Goal: Book appointment/travel/reservation

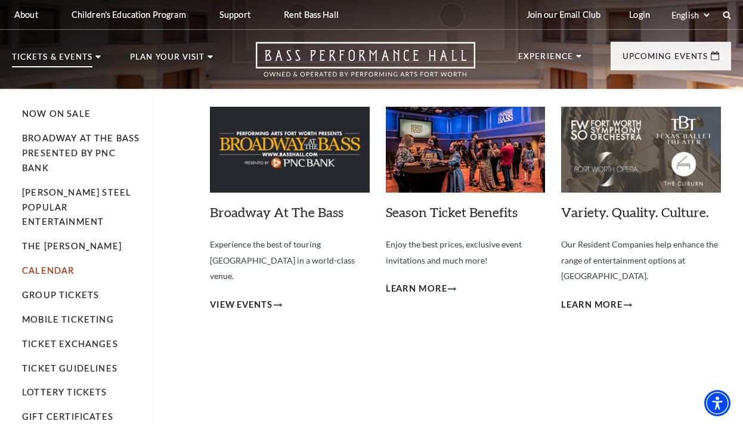
click at [63, 265] on link "Calendar" at bounding box center [48, 270] width 52 height 10
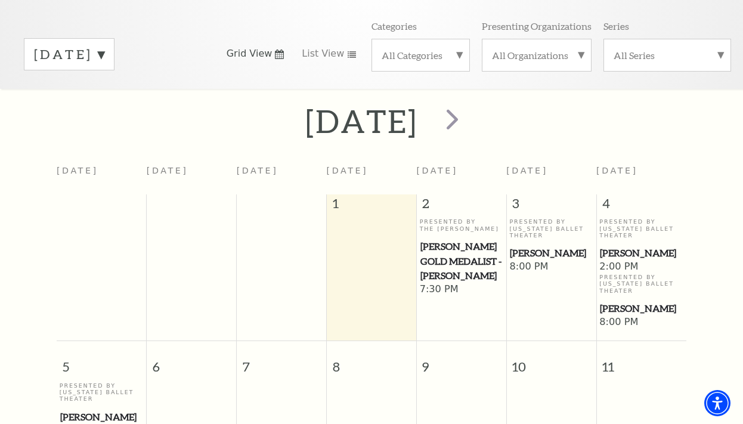
scroll to position [113, 0]
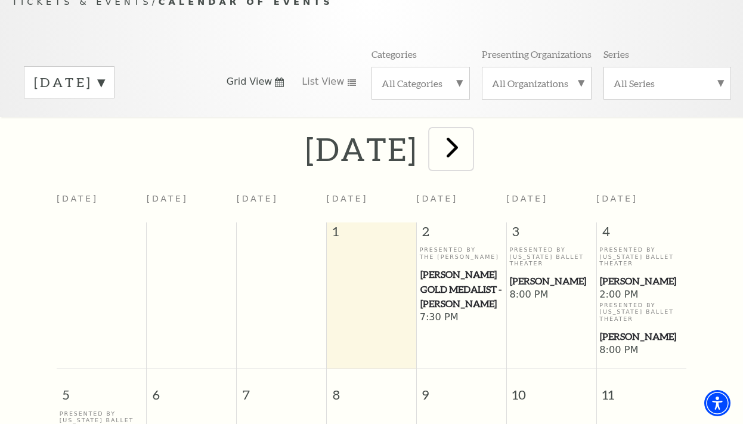
click at [470, 151] on span "next" at bounding box center [453, 147] width 34 height 34
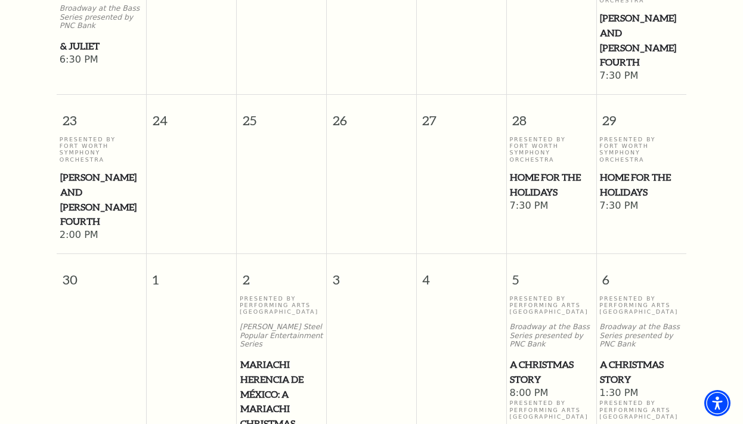
scroll to position [1234, 0]
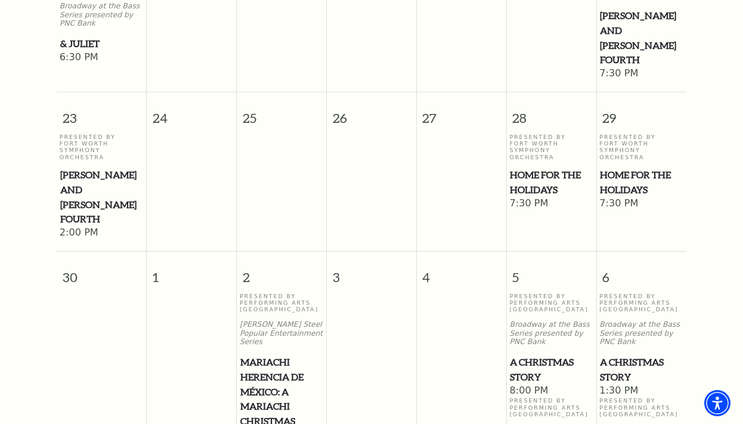
click at [535, 174] on span "Home for the Holidays" at bounding box center [551, 182] width 82 height 29
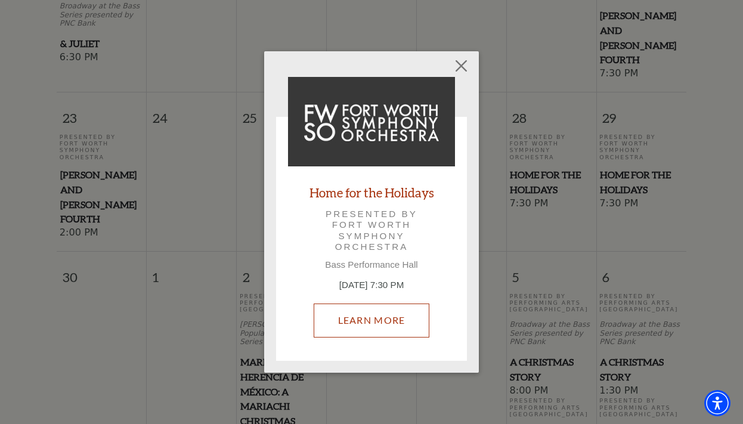
click at [376, 314] on link "Learn More" at bounding box center [372, 320] width 116 height 33
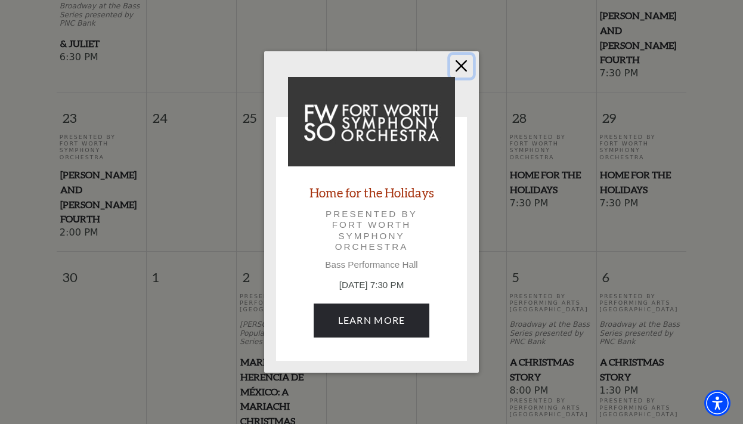
click at [464, 61] on button "Close" at bounding box center [461, 66] width 23 height 23
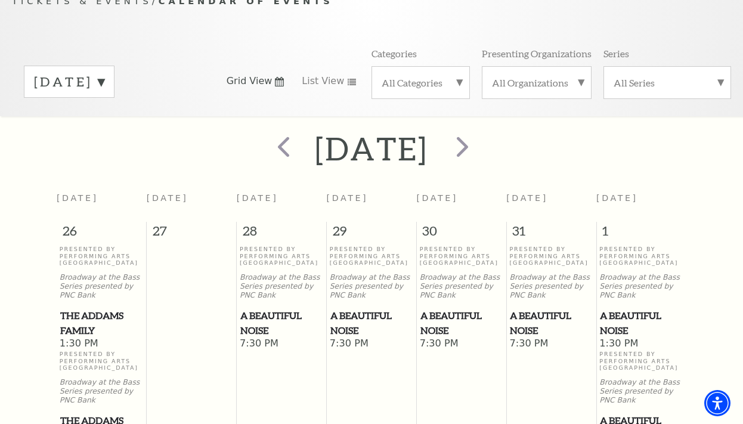
scroll to position [113, 0]
click at [480, 152] on span "next" at bounding box center [463, 147] width 34 height 34
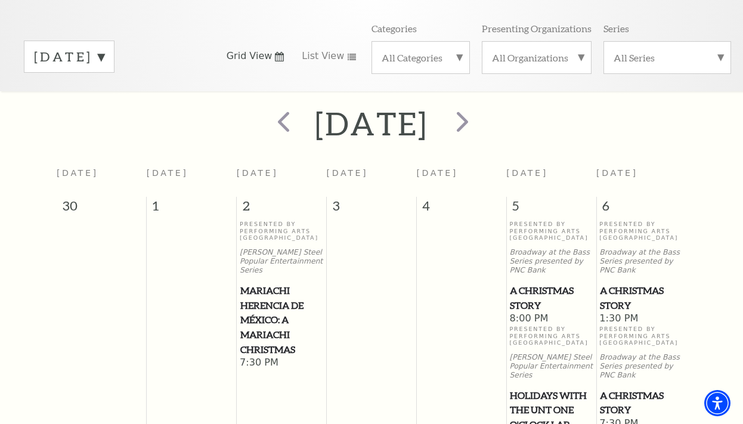
scroll to position [137, 0]
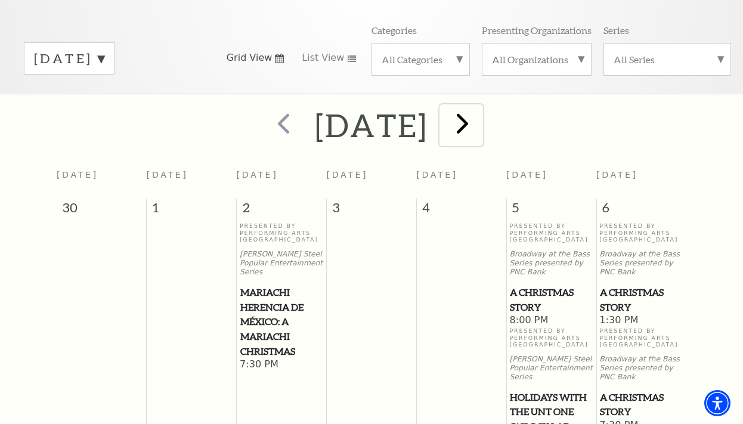
click at [480, 123] on span "next" at bounding box center [463, 123] width 34 height 34
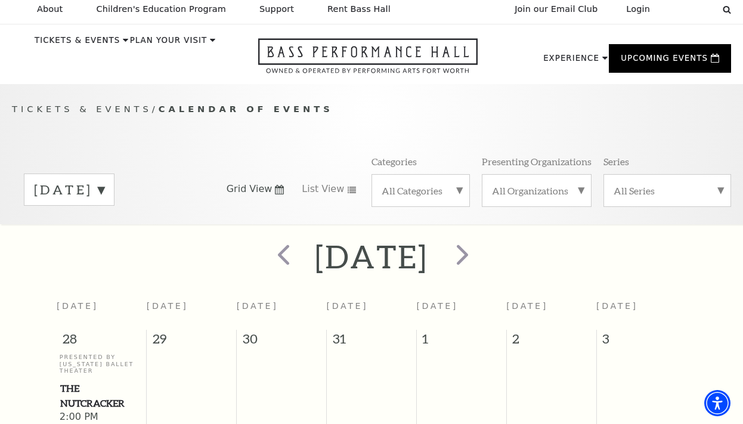
scroll to position [0, 0]
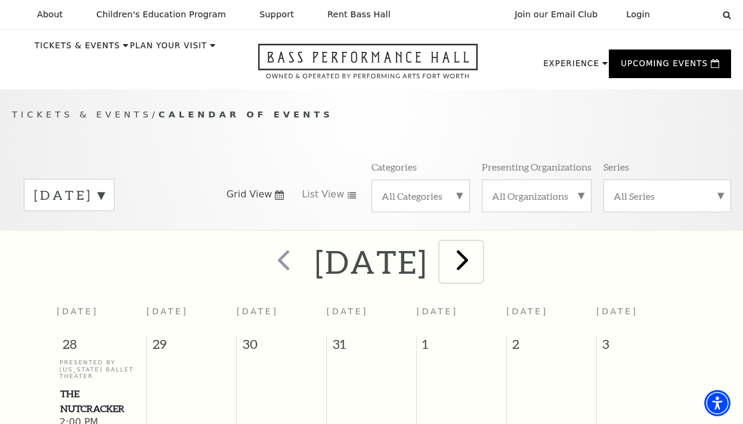
click at [480, 267] on span "next" at bounding box center [463, 260] width 34 height 34
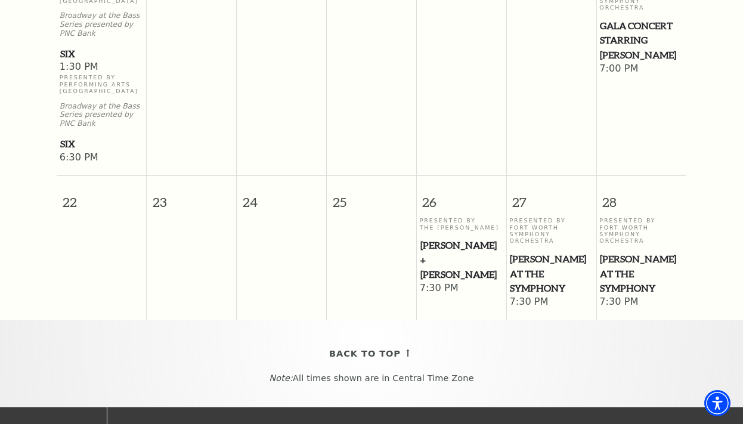
scroll to position [686, 0]
